Goal: Task Accomplishment & Management: Manage account settings

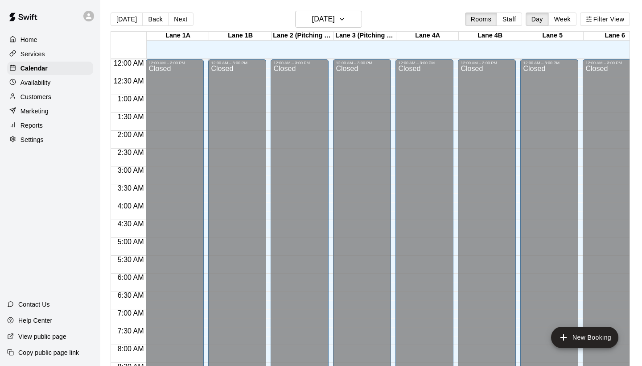
scroll to position [494, 80]
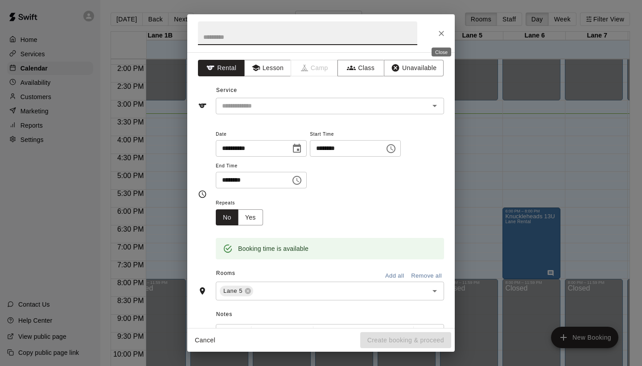
click at [439, 36] on icon "Close" at bounding box center [441, 33] width 9 height 9
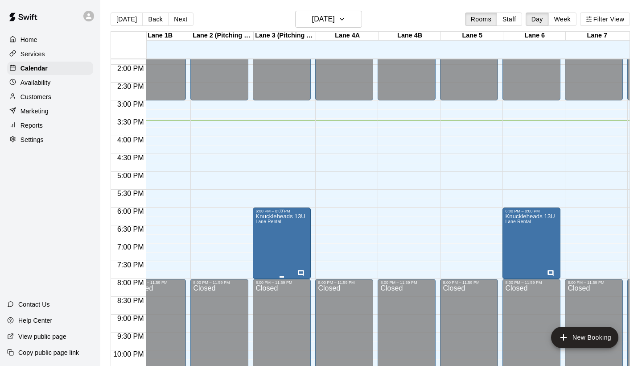
click at [336, 235] on div at bounding box center [321, 183] width 642 height 366
click at [304, 271] on icon "Has notes" at bounding box center [301, 273] width 6 height 6
click at [308, 302] on img "edit" at bounding box center [308, 300] width 10 height 10
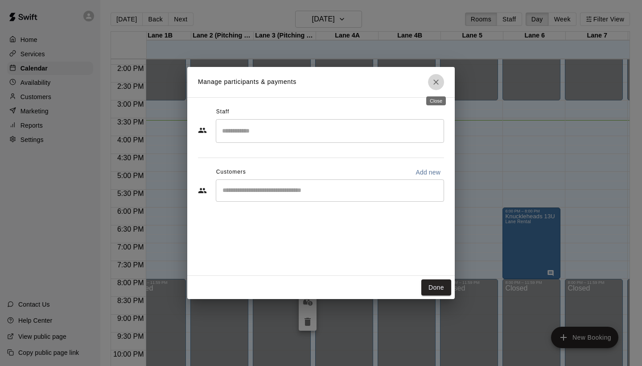
click at [436, 83] on icon "Close" at bounding box center [436, 81] width 5 height 5
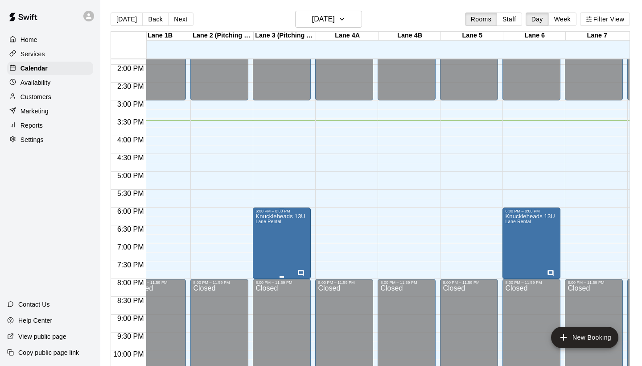
click at [267, 225] on icon "edit" at bounding box center [265, 223] width 11 height 11
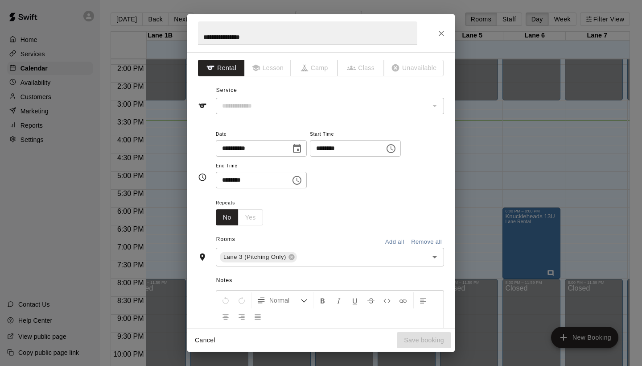
type input "**********"
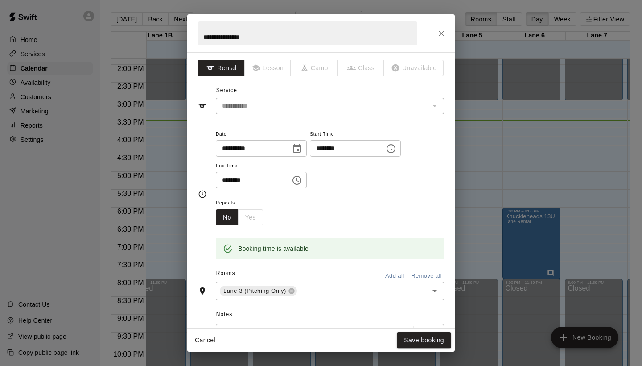
scroll to position [0, 0]
click at [440, 35] on icon "Close" at bounding box center [441, 33] width 5 height 5
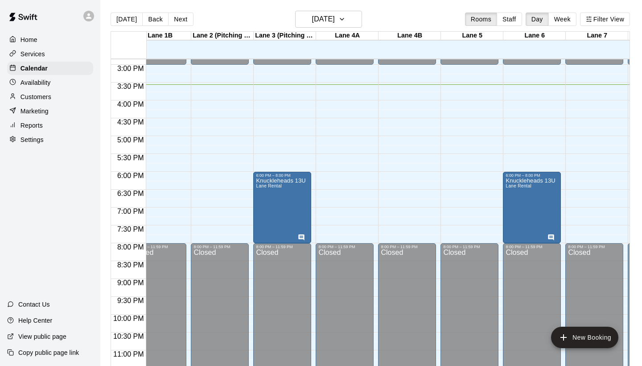
scroll to position [530, 79]
click at [275, 204] on div "Knuckleheads 13U Lane Rental" at bounding box center [282, 361] width 50 height 366
click at [266, 189] on icon "edit" at bounding box center [266, 188] width 8 height 8
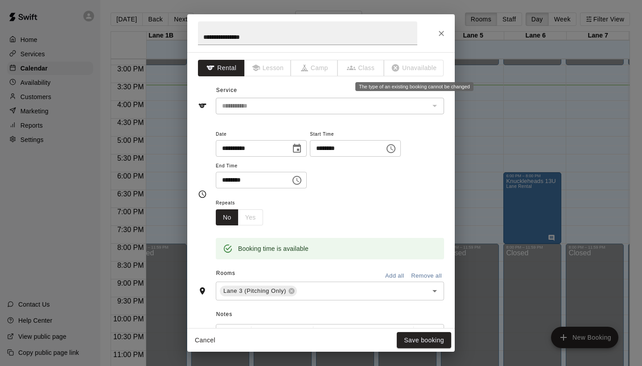
scroll to position [0, 0]
click at [439, 36] on icon "Close" at bounding box center [441, 33] width 9 height 9
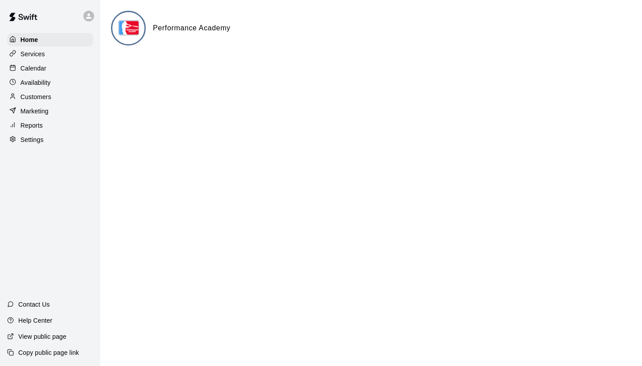
click at [29, 66] on p "Calendar" at bounding box center [34, 68] width 26 height 9
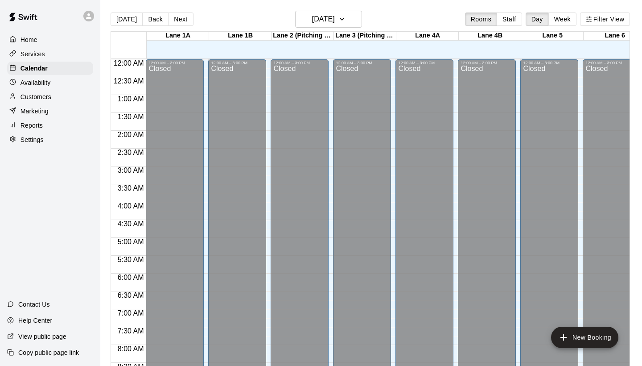
scroll to position [513, 0]
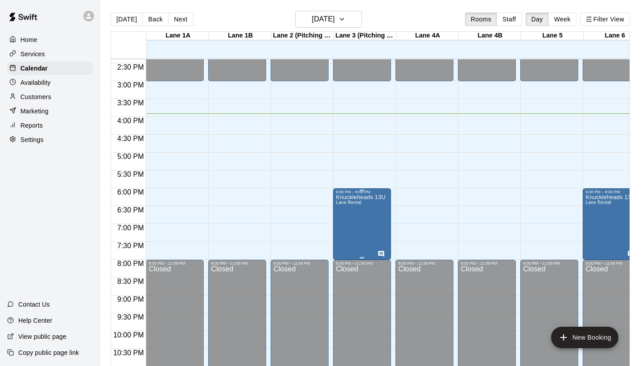
click at [401, 174] on div at bounding box center [321, 183] width 642 height 366
click at [389, 211] on div "6:00 PM – 8:00 PM Knuckleheads [GEOGRAPHIC_DATA] Rental" at bounding box center [362, 223] width 58 height 71
click at [397, 186] on div at bounding box center [321, 183] width 642 height 366
click at [395, 124] on div at bounding box center [365, 121] width 62 height 9
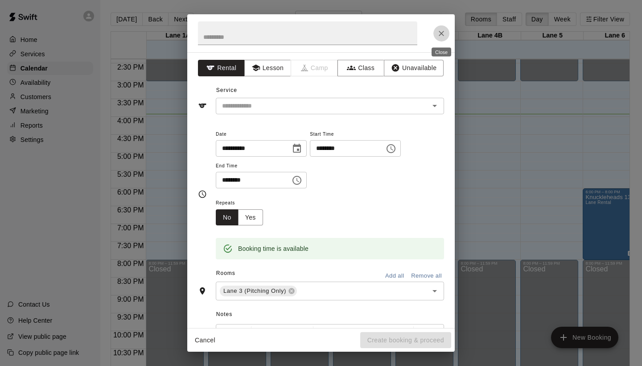
click at [438, 37] on icon "Close" at bounding box center [441, 33] width 9 height 9
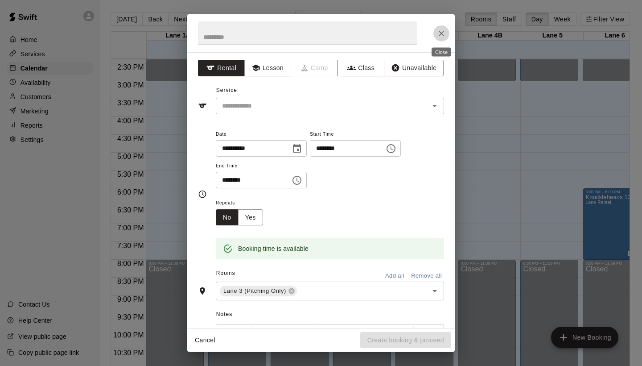
click at [443, 27] on button "Close" at bounding box center [442, 33] width 16 height 16
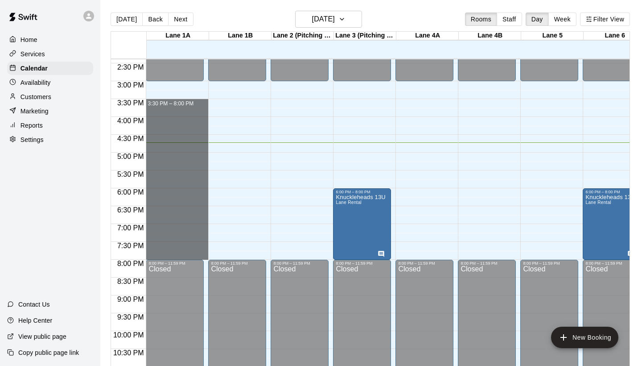
drag, startPoint x: 152, startPoint y: 104, endPoint x: 258, endPoint y: 252, distance: 182.0
click at [258, 252] on div "12:00 AM 12:30 AM 1:00 AM 1:30 AM 2:00 AM 2:30 AM 3:00 AM 3:30 AM 4:00 AM 4:30 …" at bounding box center [370, 217] width 519 height 318
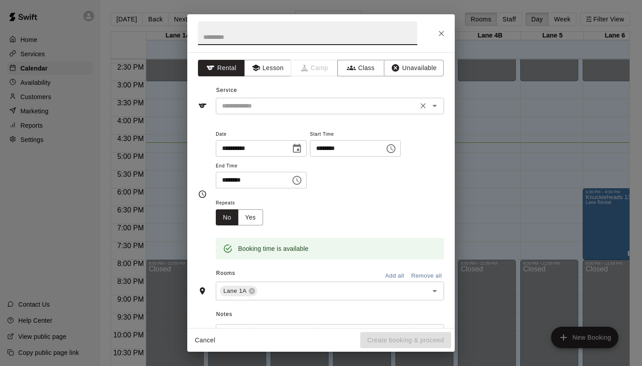
click at [370, 104] on input "text" at bounding box center [317, 105] width 197 height 11
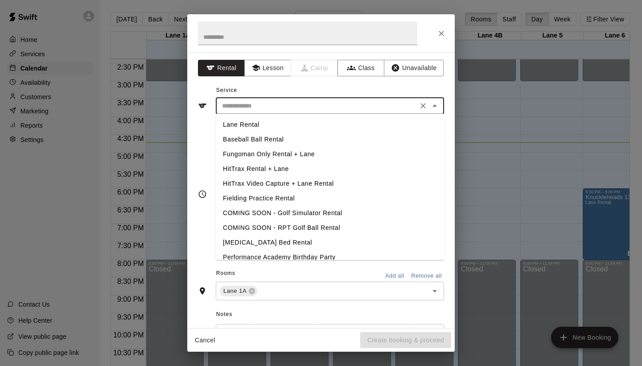
click at [306, 125] on li "Lane Rental" at bounding box center [330, 124] width 228 height 15
type input "**********"
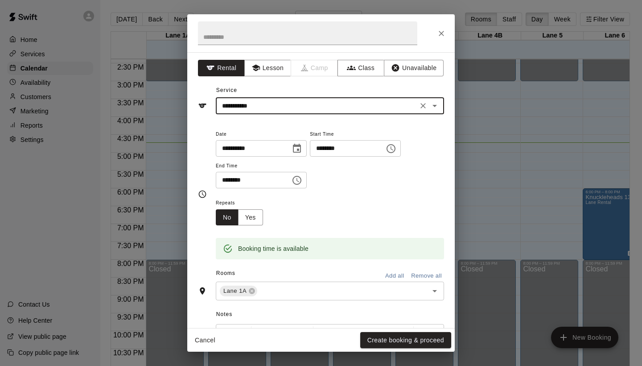
scroll to position [57, 0]
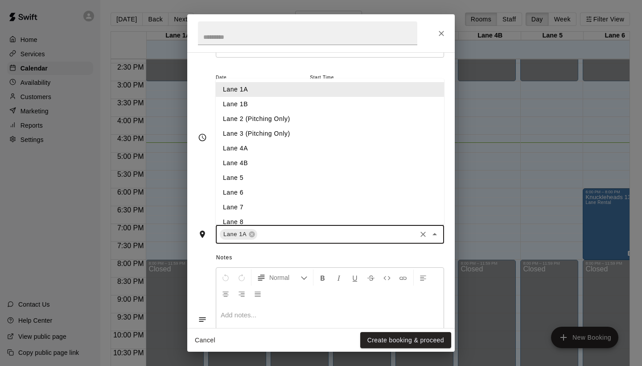
click at [313, 230] on input "text" at bounding box center [337, 234] width 157 height 11
click at [272, 99] on li "Lane 1B" at bounding box center [330, 104] width 228 height 15
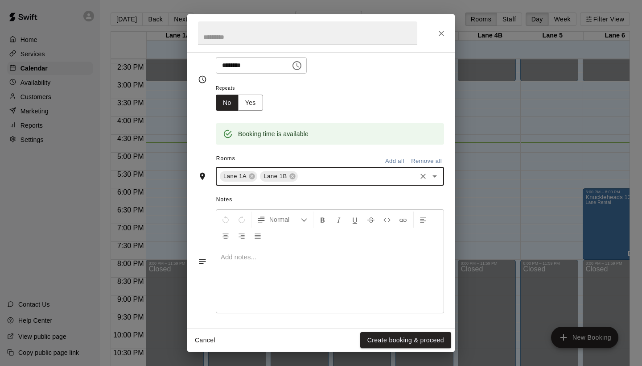
scroll to position [114, 0]
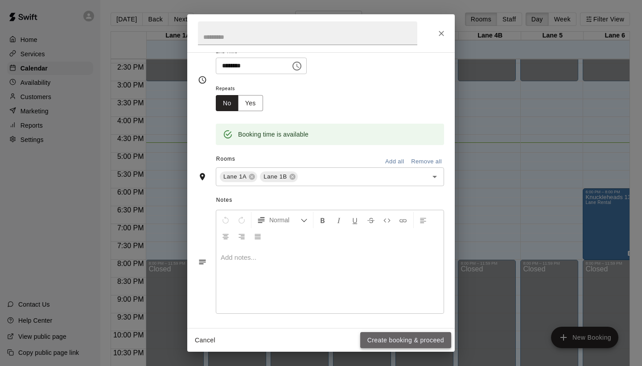
click at [401, 339] on button "Create booking & proceed" at bounding box center [405, 340] width 91 height 17
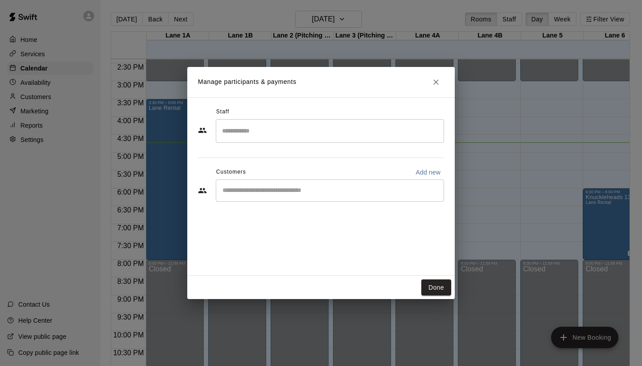
click at [271, 136] on input "Search staff" at bounding box center [330, 131] width 220 height 16
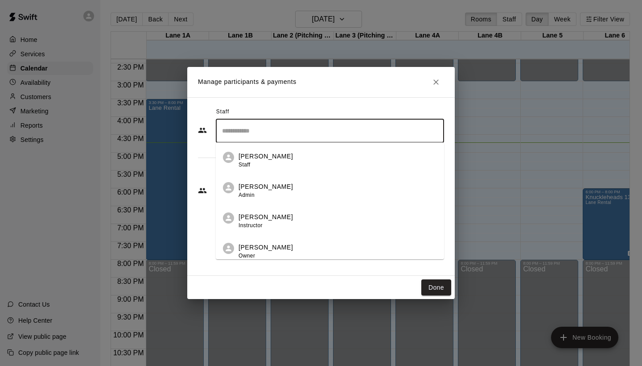
click at [275, 223] on div "[PERSON_NAME] Instructor" at bounding box center [266, 220] width 54 height 17
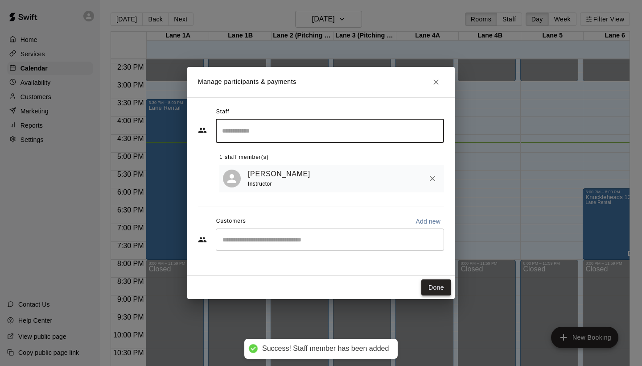
click at [428, 287] on button "Done" at bounding box center [437, 287] width 30 height 17
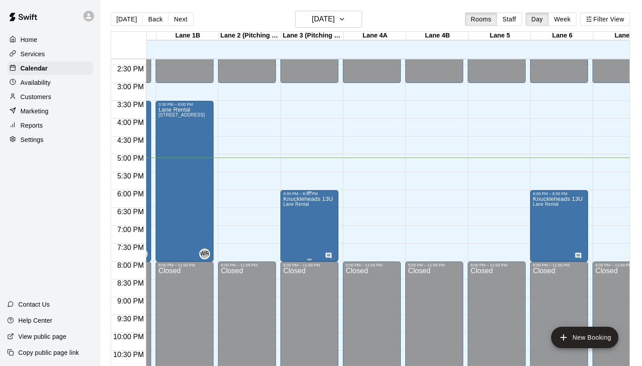
scroll to position [511, 53]
click at [331, 254] on icon "Has notes" at bounding box center [329, 256] width 6 height 6
click at [338, 265] on icon "edit" at bounding box center [335, 262] width 11 height 11
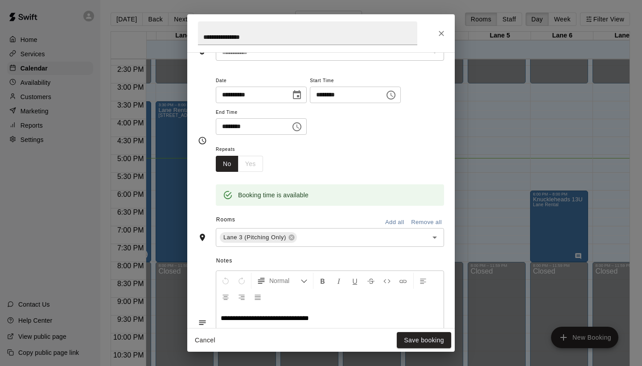
scroll to position [54, 0]
click at [435, 33] on button "Close" at bounding box center [442, 33] width 16 height 16
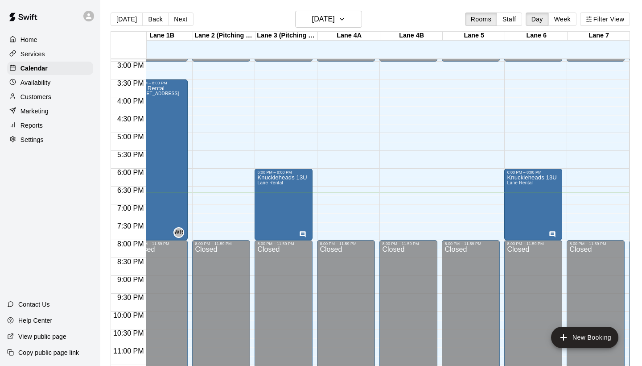
scroll to position [0, 103]
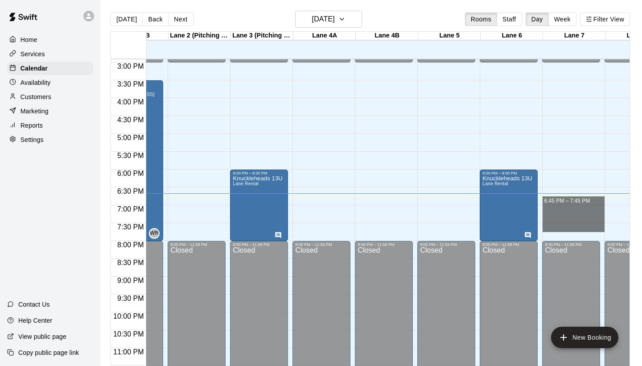
drag, startPoint x: 550, startPoint y: 199, endPoint x: 552, endPoint y: 226, distance: 26.9
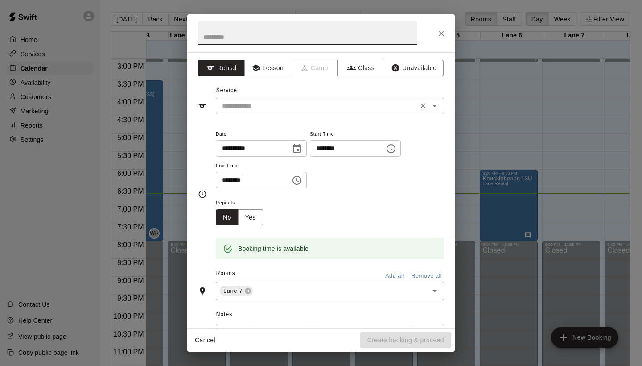
click at [308, 107] on input "text" at bounding box center [317, 105] width 197 height 11
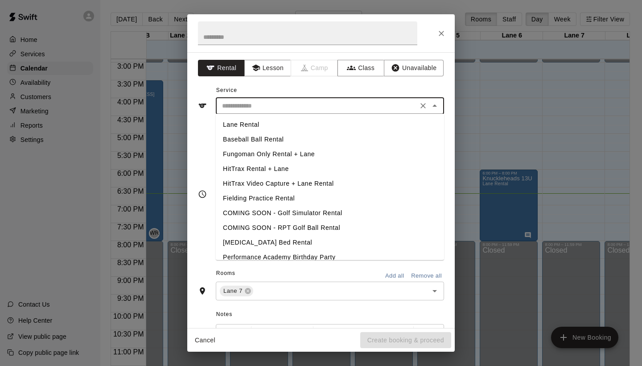
click at [284, 125] on li "Lane Rental" at bounding box center [330, 124] width 228 height 15
type input "**********"
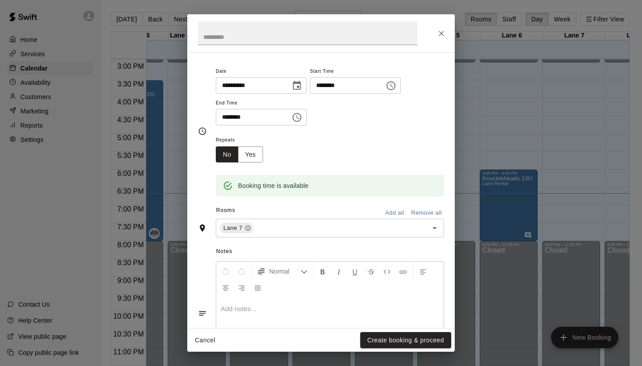
scroll to position [62, 0]
click at [389, 337] on button "Create booking & proceed" at bounding box center [405, 340] width 91 height 17
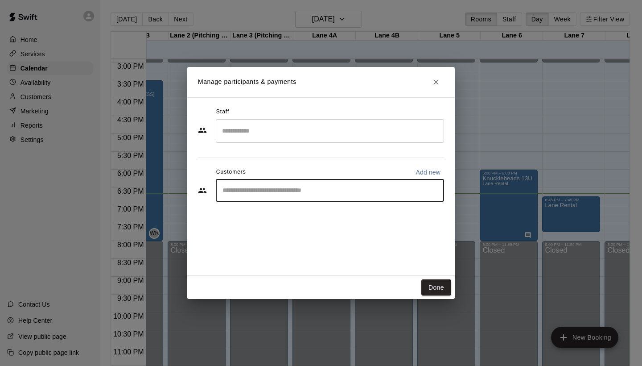
click at [314, 187] on input "Start typing to search customers..." at bounding box center [330, 190] width 220 height 9
type input "*****"
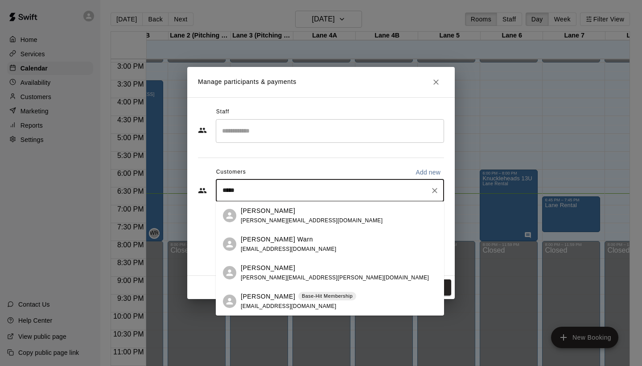
click at [301, 306] on span "[EMAIL_ADDRESS][DOMAIN_NAME]" at bounding box center [289, 306] width 96 height 6
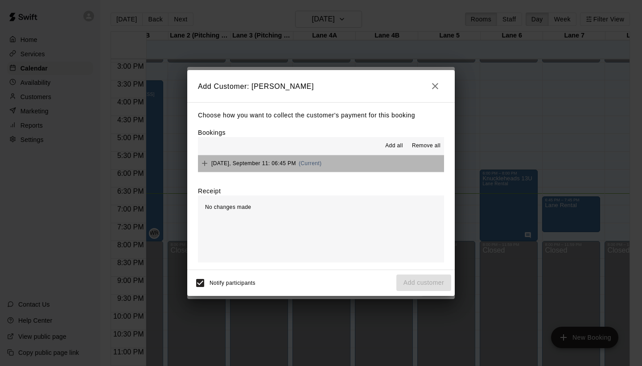
click at [332, 170] on button "[DATE], September 11: 06:45 PM (Current)" at bounding box center [321, 163] width 246 height 17
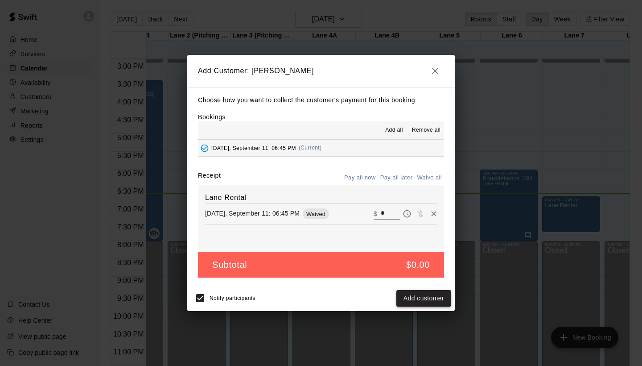
click at [417, 297] on button "Add customer" at bounding box center [424, 298] width 55 height 17
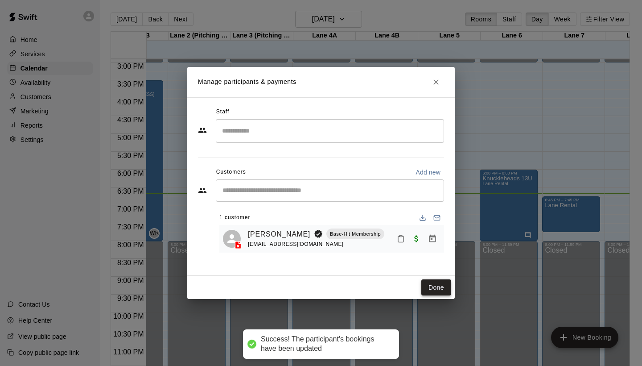
click at [434, 285] on button "Done" at bounding box center [437, 287] width 30 height 17
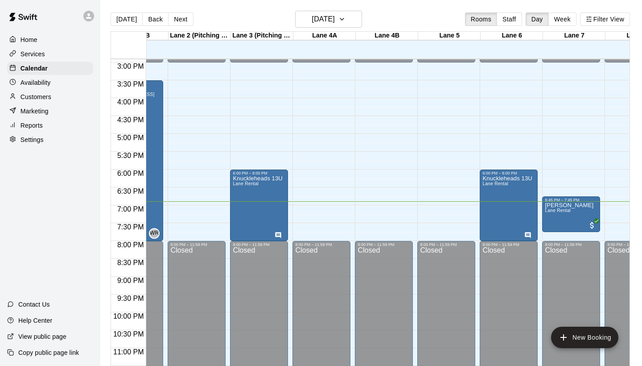
click at [54, 97] on div "Customers" at bounding box center [50, 96] width 86 height 13
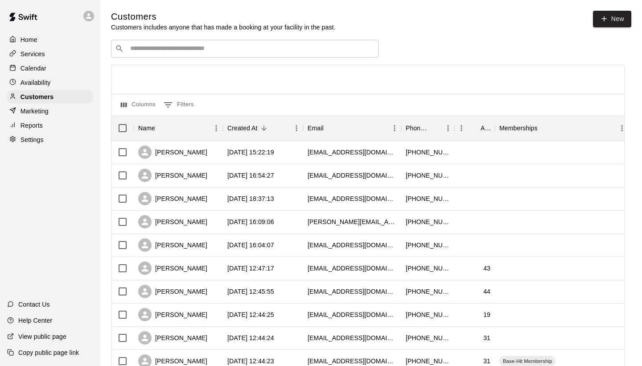
click at [232, 49] on input "Search customers by name or email" at bounding box center [251, 48] width 247 height 9
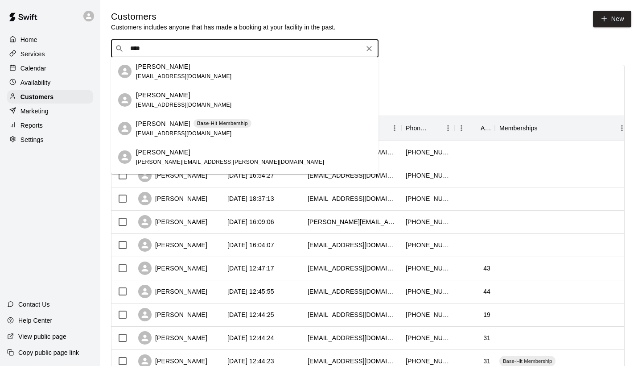
type input "*****"
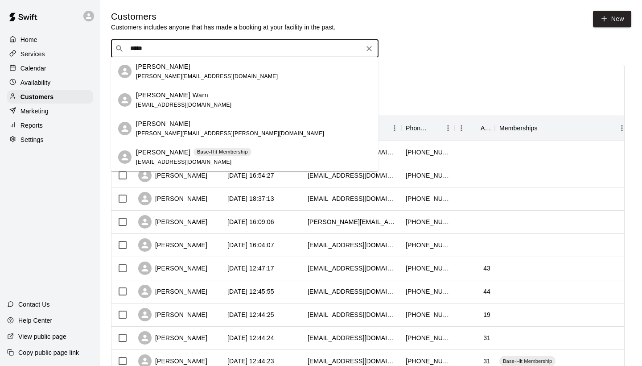
click at [163, 155] on p "[PERSON_NAME]" at bounding box center [163, 152] width 54 height 9
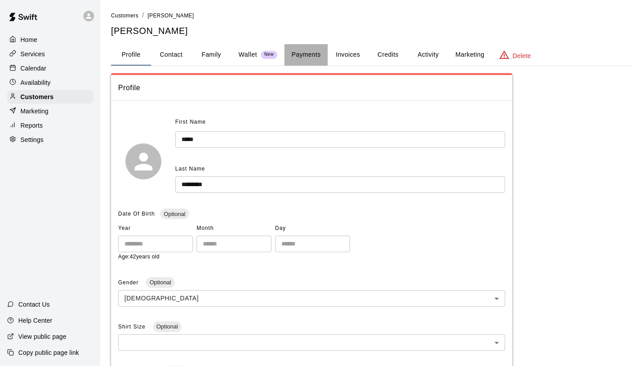
click at [308, 51] on button "Payments" at bounding box center [306, 54] width 43 height 21
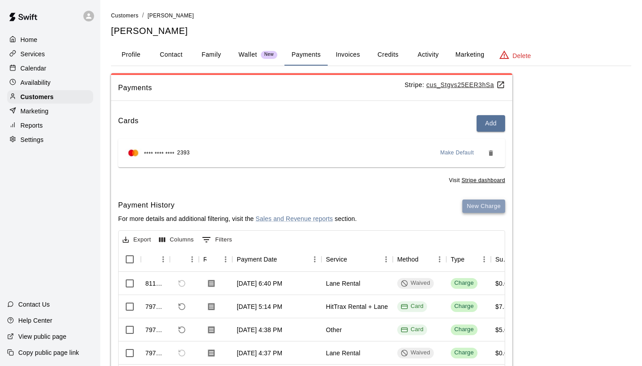
click at [474, 207] on button "New Charge" at bounding box center [484, 206] width 43 height 14
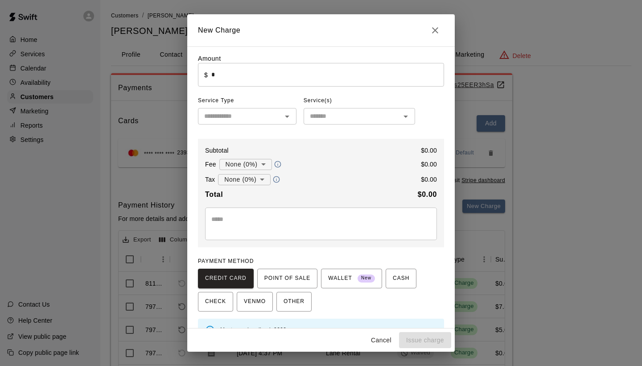
click at [297, 79] on input "*" at bounding box center [327, 75] width 233 height 24
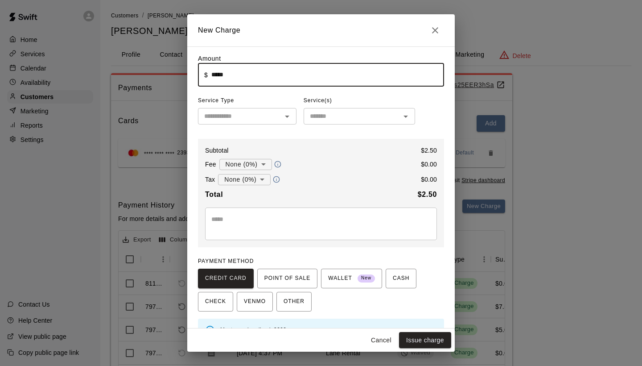
type input "****"
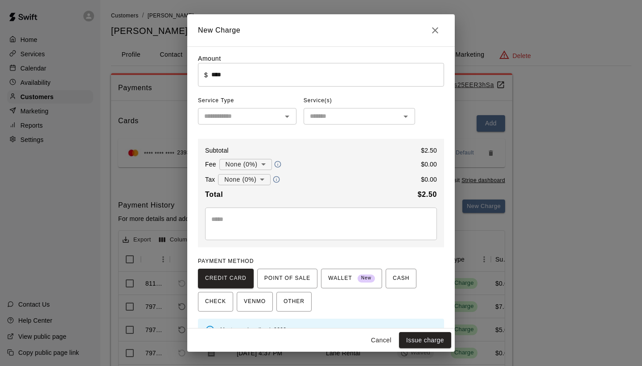
click at [299, 108] on div "Amount ​ $ **** ​ Service Type ​ Service(s) ​ Subtotal $ 2.50 Fee None (0%) * ​…" at bounding box center [321, 197] width 246 height 287
click at [288, 113] on icon "Open" at bounding box center [287, 116] width 11 height 11
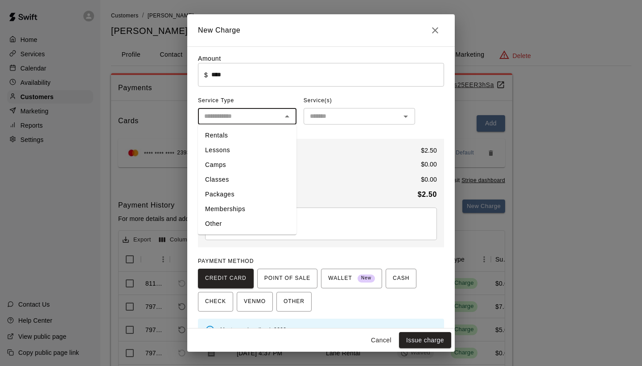
click at [237, 218] on li "Other" at bounding box center [247, 223] width 99 height 15
type input "*****"
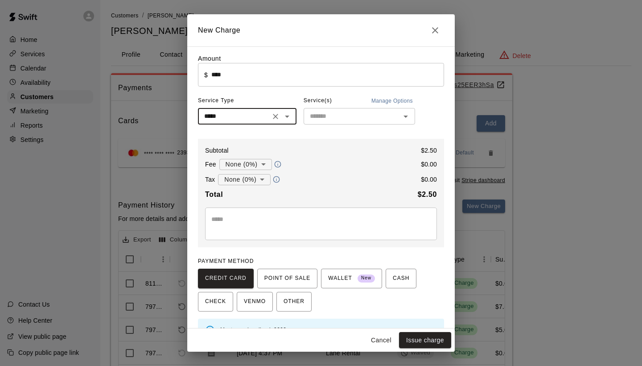
click at [267, 162] on body "Home Services Calendar Availability Customers Marketing Reports Settings Contac…" at bounding box center [321, 225] width 642 height 451
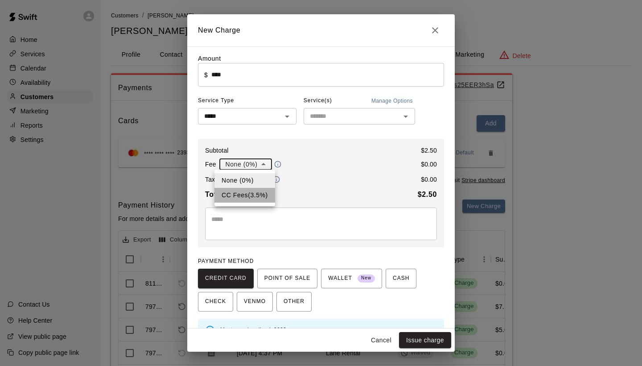
click at [254, 195] on li "CC Fees ( 3.5 % )" at bounding box center [245, 195] width 61 height 15
type input "**********"
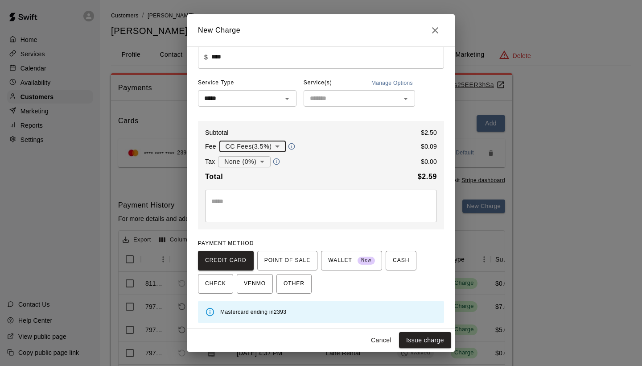
scroll to position [17, 0]
click at [419, 335] on button "Issue charge" at bounding box center [425, 340] width 52 height 17
type input "*"
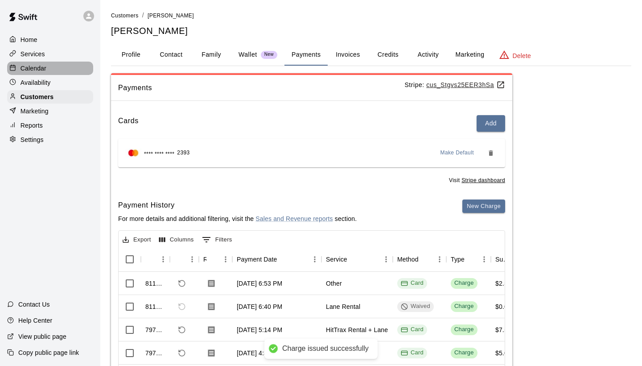
click at [47, 74] on div "Calendar" at bounding box center [50, 68] width 86 height 13
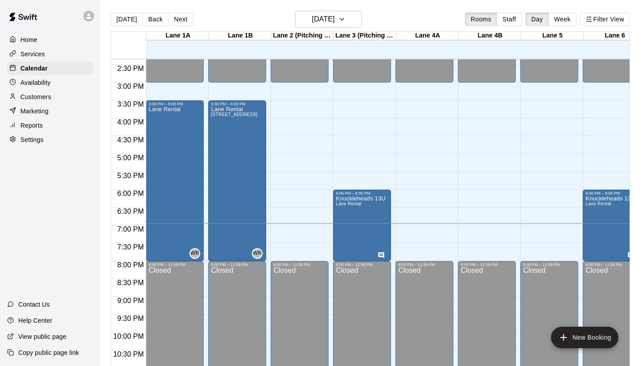
scroll to position [511, 0]
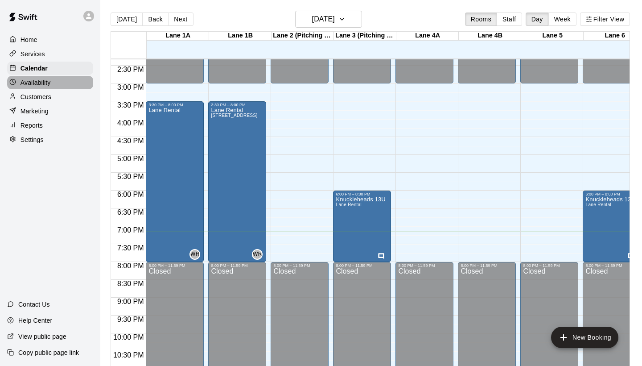
click at [50, 80] on p "Availability" at bounding box center [36, 82] width 30 height 9
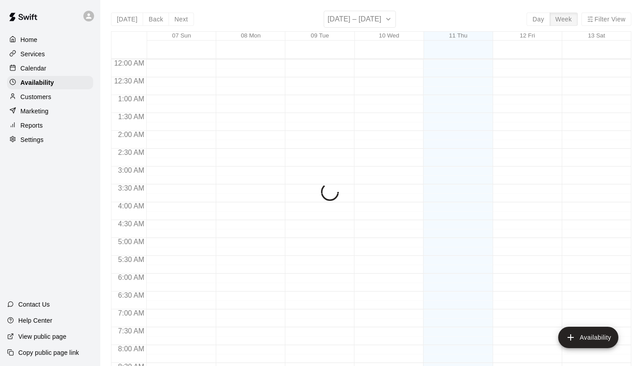
scroll to position [540, 0]
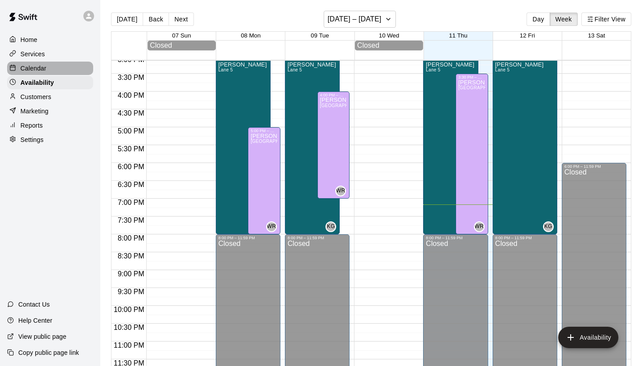
click at [38, 67] on p "Calendar" at bounding box center [34, 68] width 26 height 9
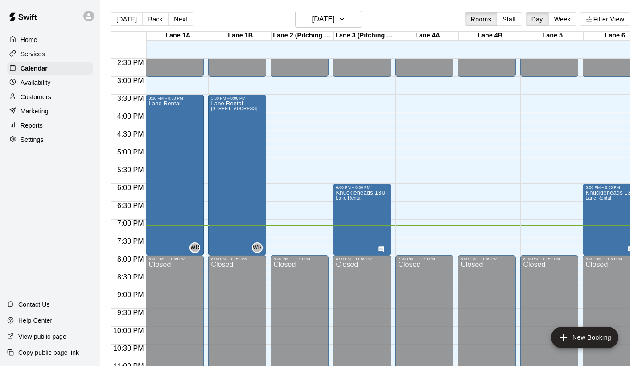
scroll to position [517, 0]
